Goal: Find specific page/section: Find specific page/section

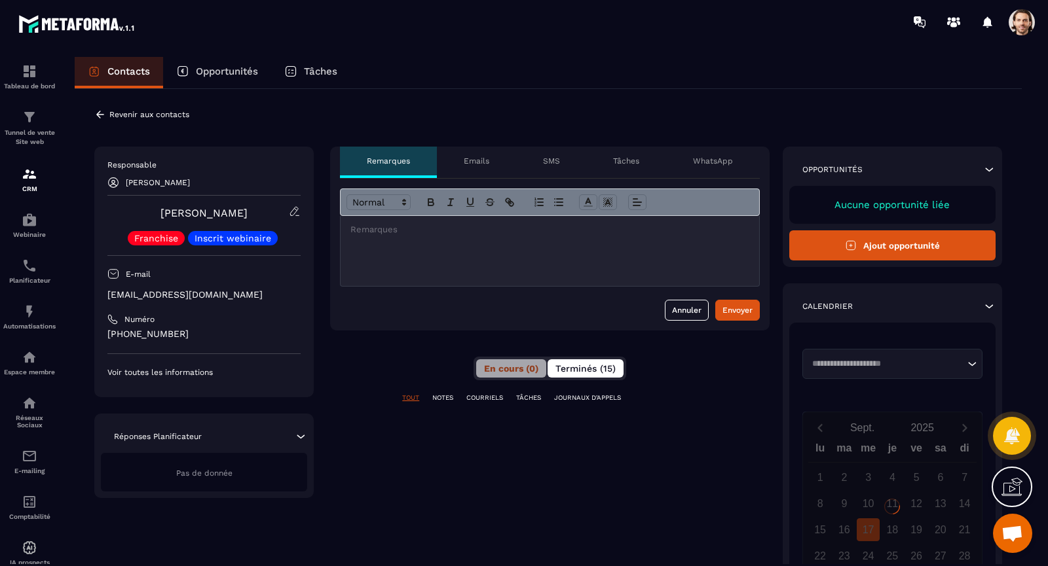
click at [585, 368] on span "Terminés (15)" at bounding box center [585, 368] width 60 height 10
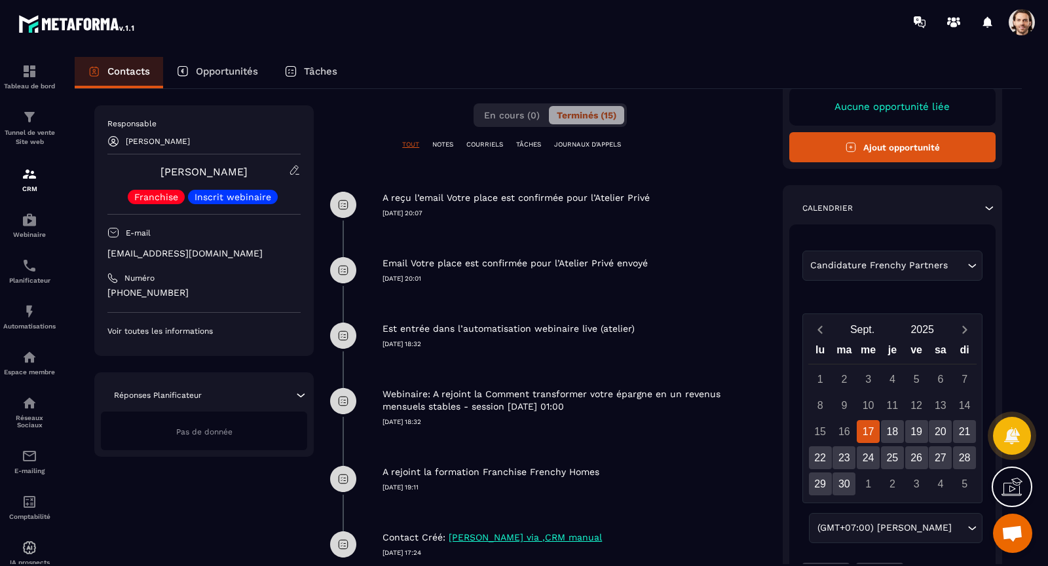
scroll to position [339, 0]
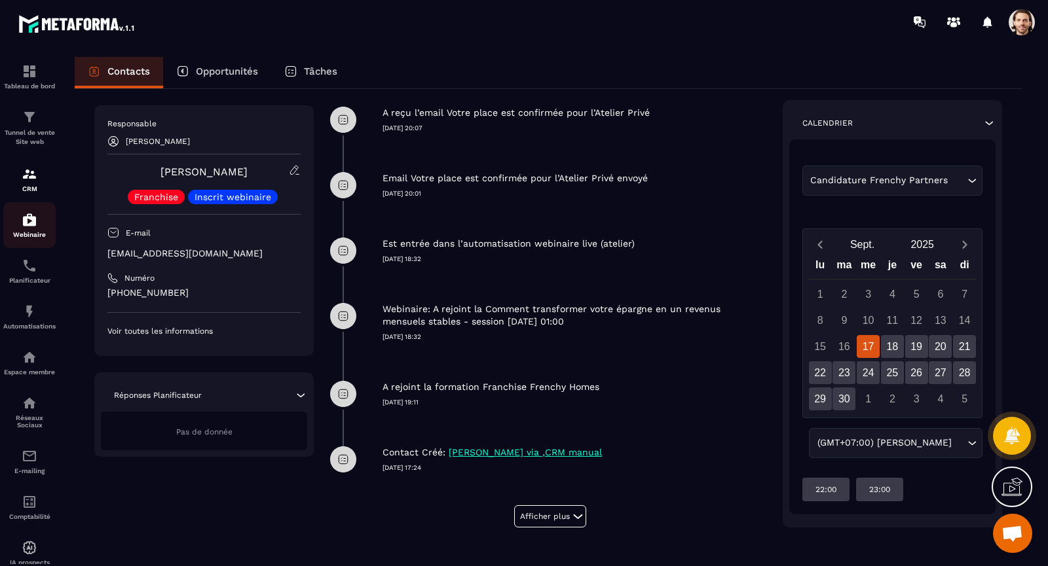
click at [28, 236] on p "Webinaire" at bounding box center [29, 234] width 52 height 7
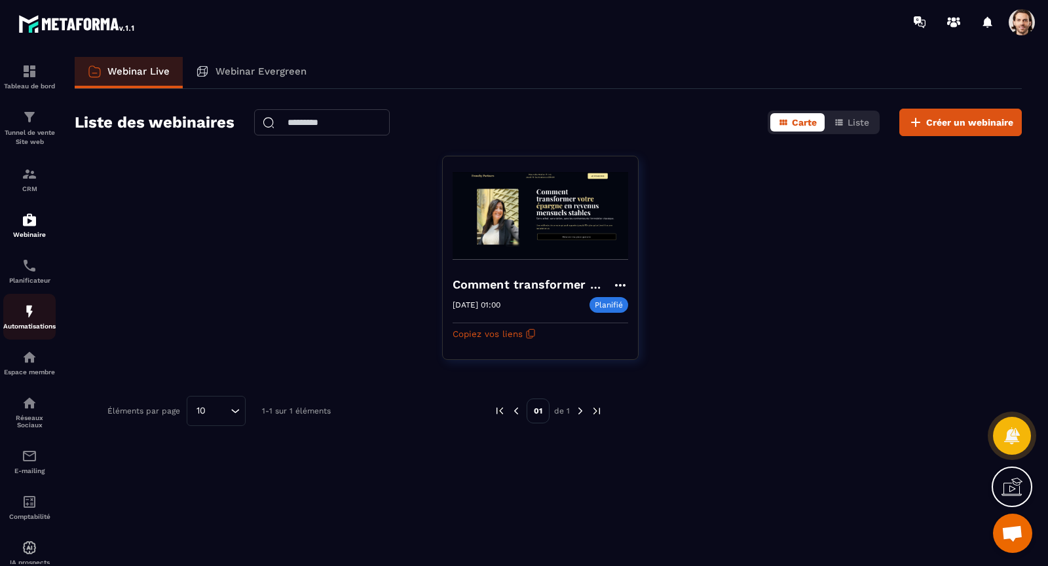
click at [30, 316] on img at bounding box center [30, 312] width 16 height 16
click at [28, 321] on div "Automatisations" at bounding box center [29, 317] width 52 height 26
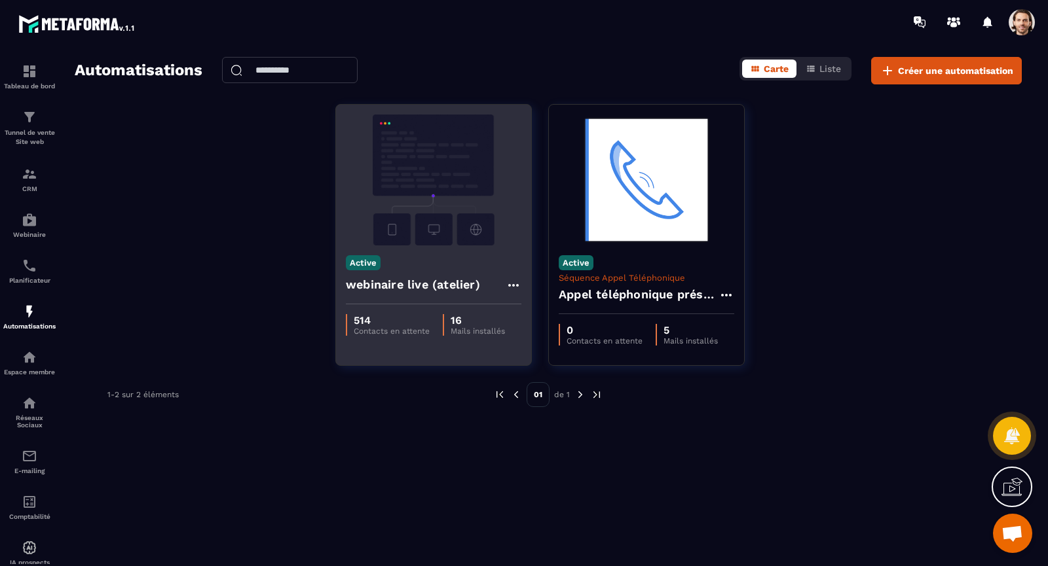
click at [428, 236] on img at bounding box center [434, 180] width 176 height 131
click at [429, 217] on img at bounding box center [434, 180] width 176 height 131
click at [419, 292] on h4 "webinaire live (atelier)" at bounding box center [413, 285] width 134 height 18
click at [435, 251] on div "Active webinaire live (atelier)" at bounding box center [433, 275] width 195 height 59
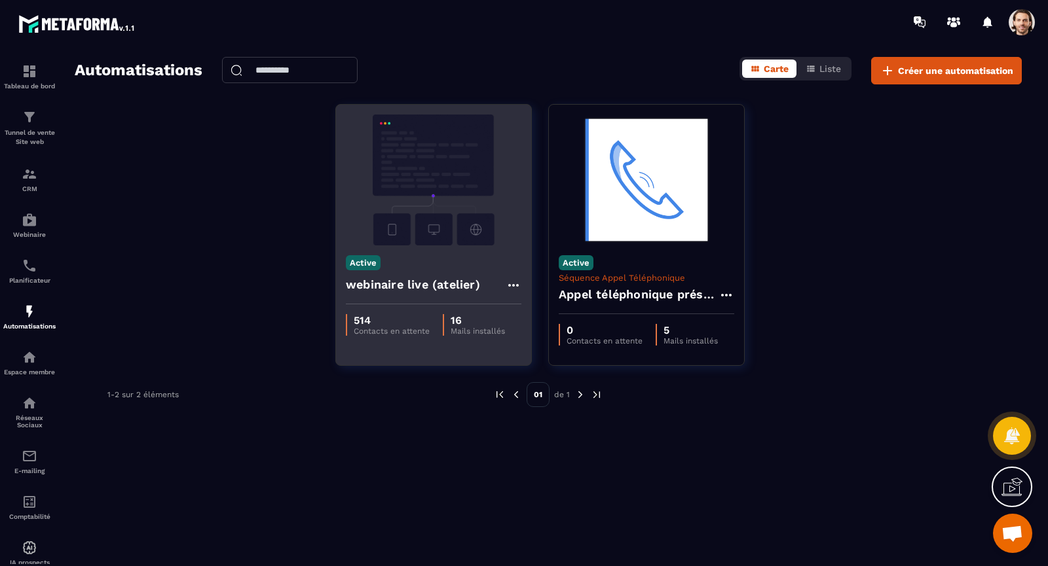
click at [427, 200] on img at bounding box center [434, 180] width 176 height 131
